Goal: Find specific page/section: Find specific page/section

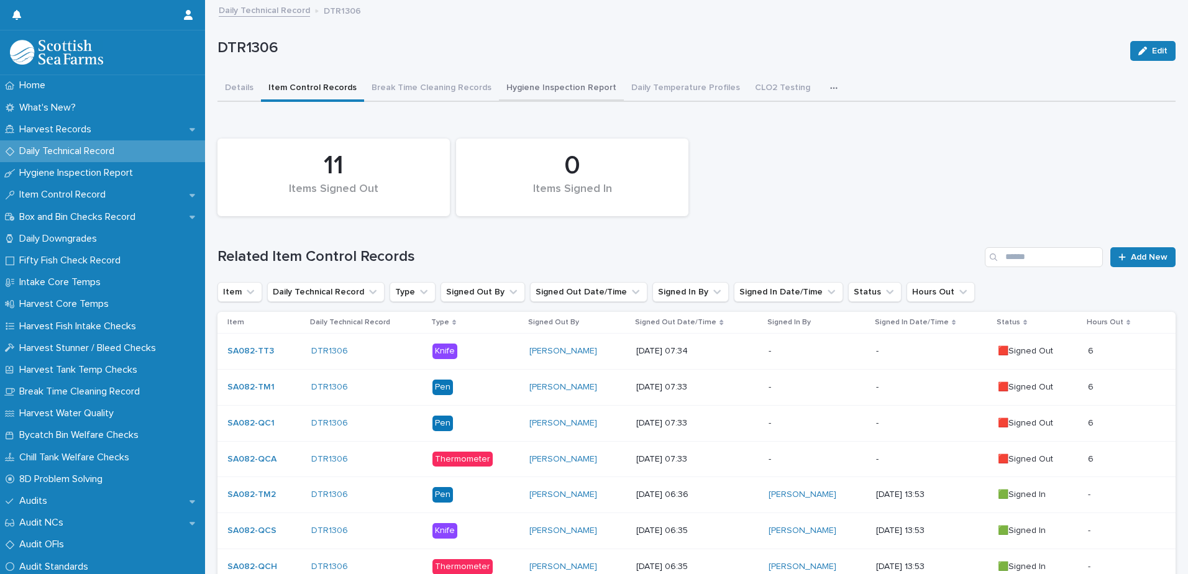
click at [523, 90] on button "Hygiene Inspection Report" at bounding box center [561, 89] width 125 height 26
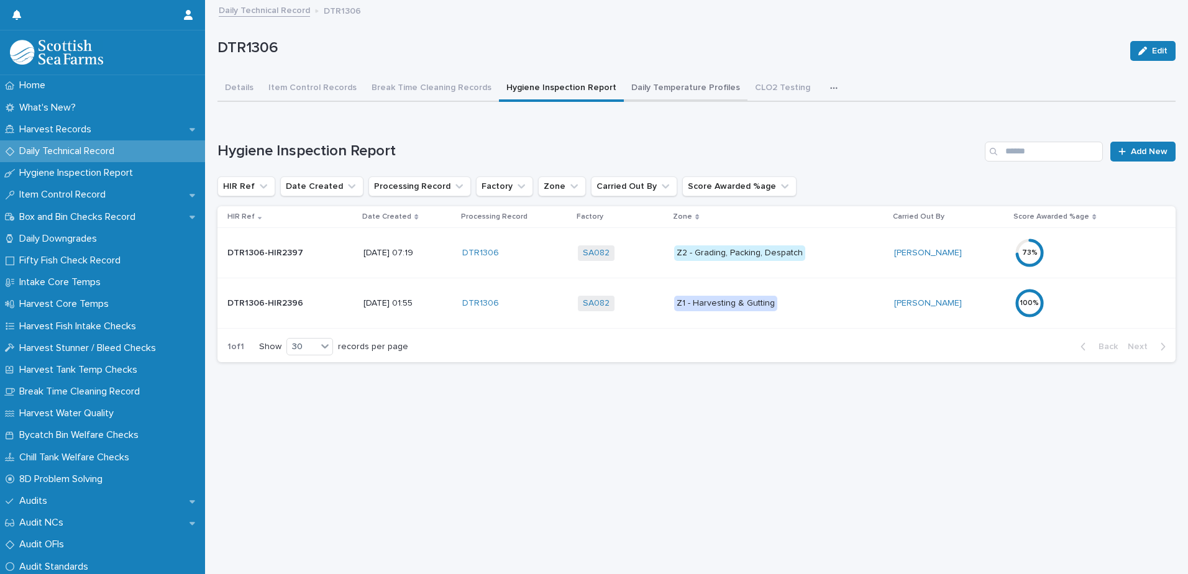
click at [673, 89] on button "Daily Temperature Profiles" at bounding box center [686, 89] width 124 height 26
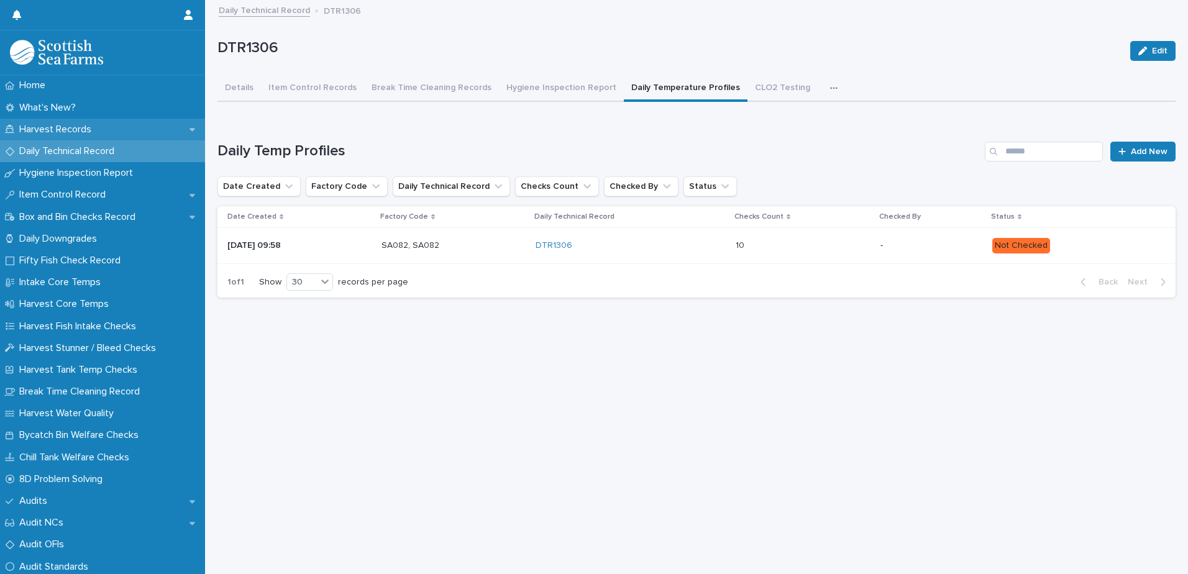
click at [52, 129] on p "Harvest Records" at bounding box center [57, 130] width 87 height 12
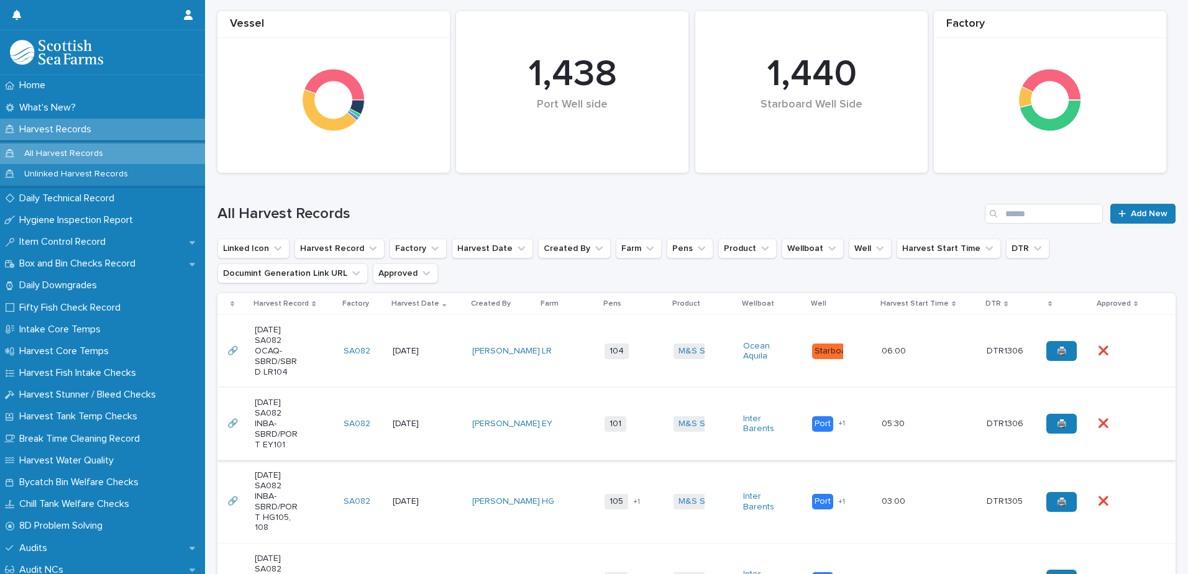
scroll to position [249, 0]
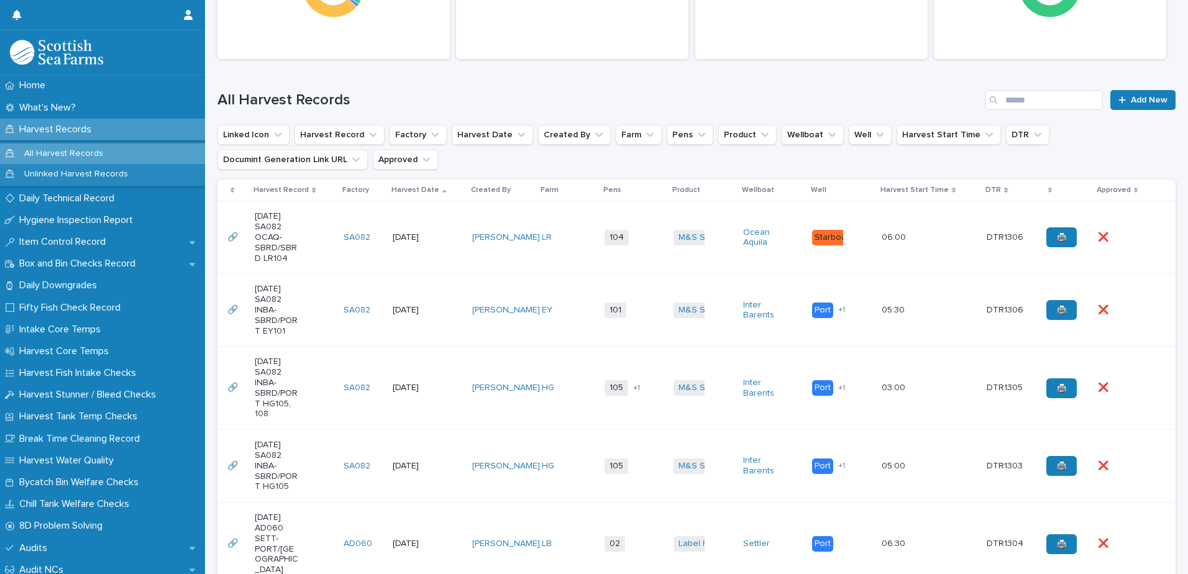
click at [556, 261] on td "LR" at bounding box center [568, 237] width 63 height 73
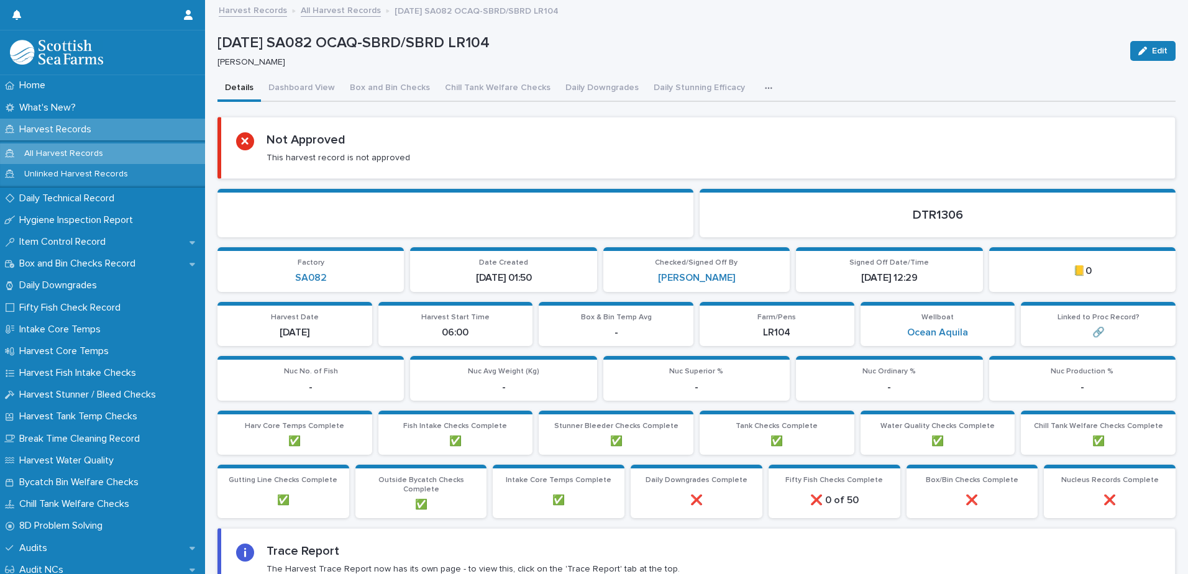
click at [248, 12] on link "Harvest Records" at bounding box center [253, 9] width 68 height 14
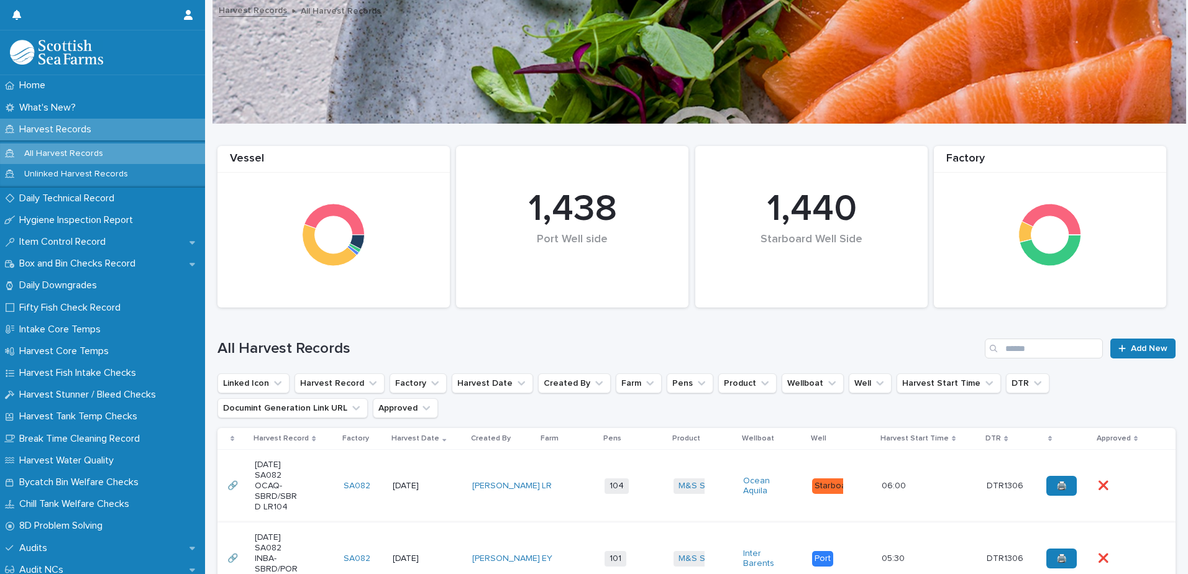
scroll to position [186, 0]
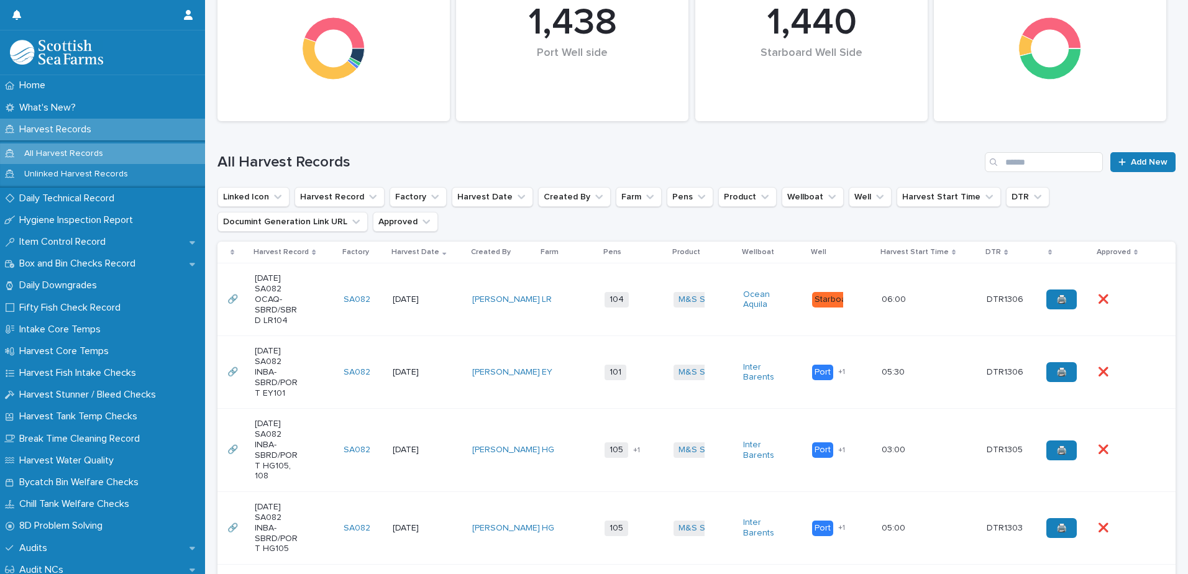
click at [566, 398] on td "EY" at bounding box center [568, 372] width 63 height 73
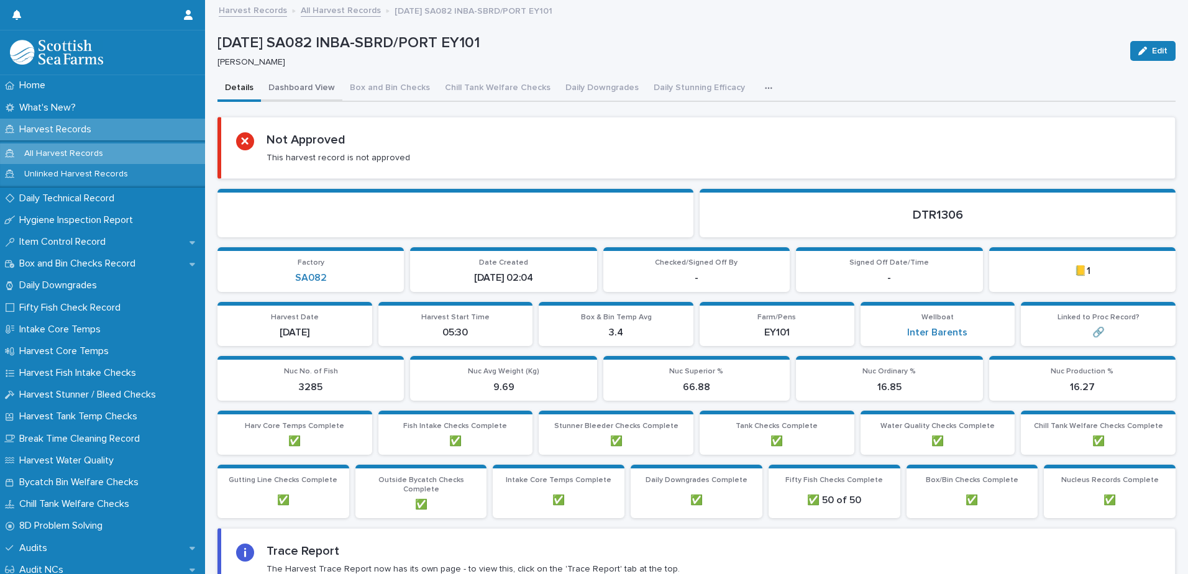
click at [290, 89] on button "Dashboard View" at bounding box center [301, 89] width 81 height 26
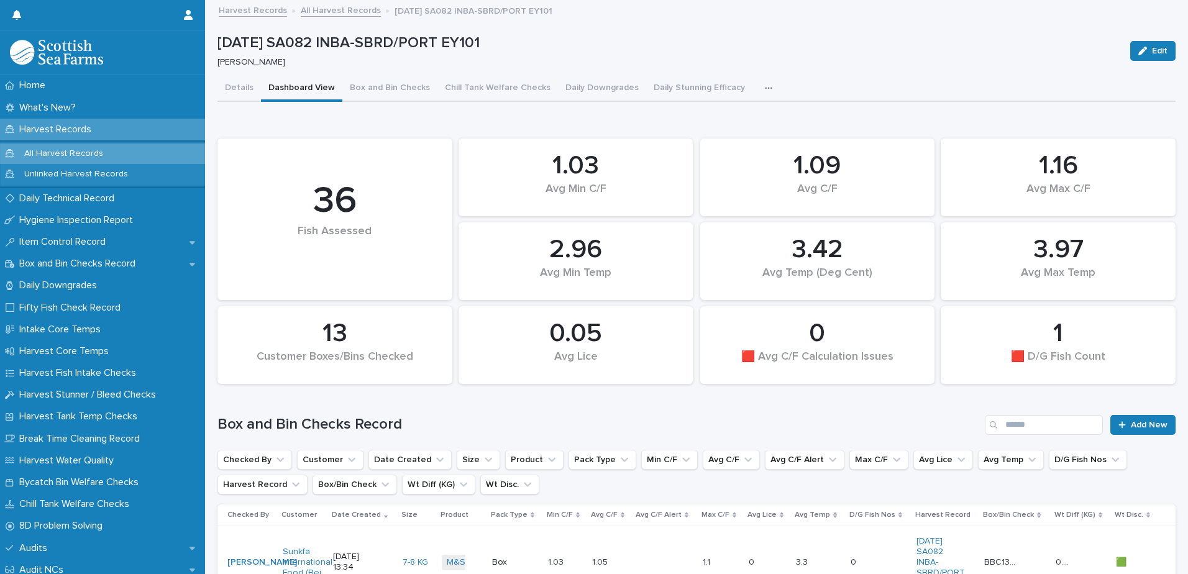
click at [63, 126] on p "Harvest Records" at bounding box center [57, 130] width 87 height 12
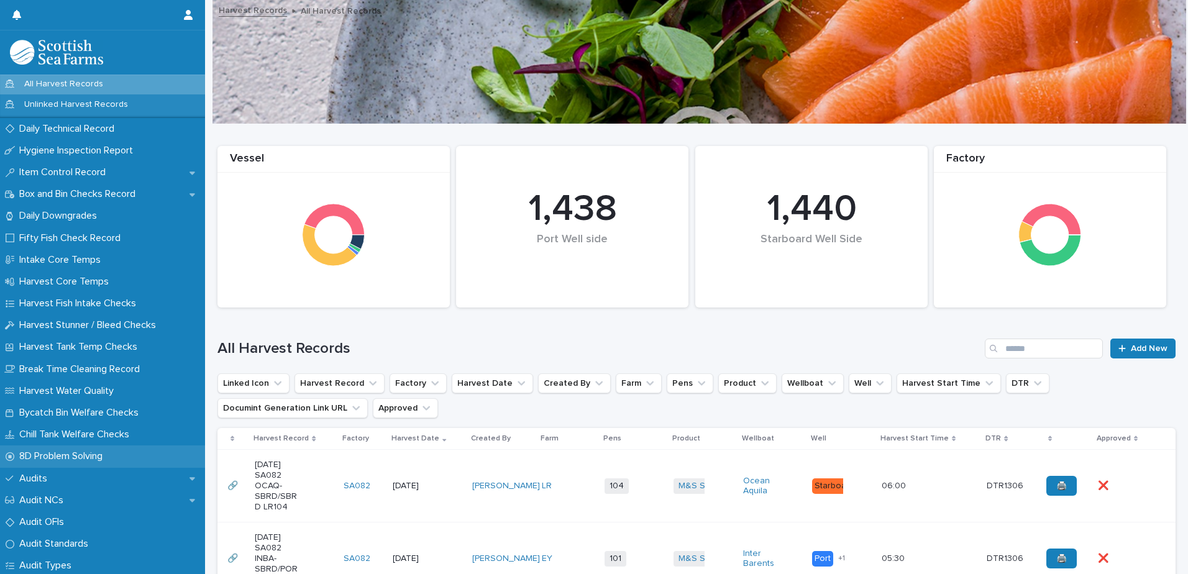
scroll to position [62, 0]
